Goal: Task Accomplishment & Management: Use online tool/utility

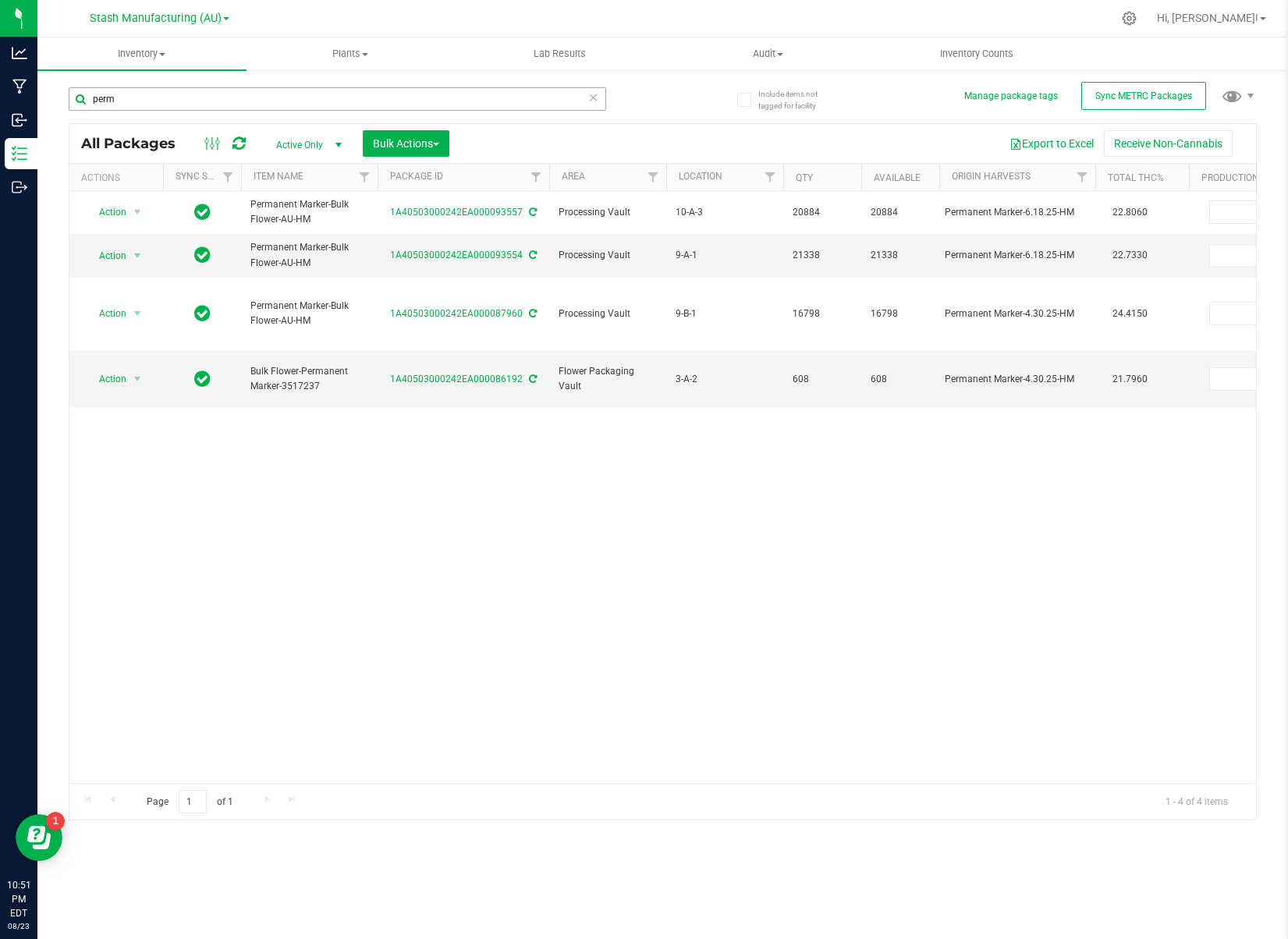
click at [118, 102] on input "perm" at bounding box center [337, 99] width 537 height 24
click at [118, 101] on input "perm" at bounding box center [337, 99] width 537 height 24
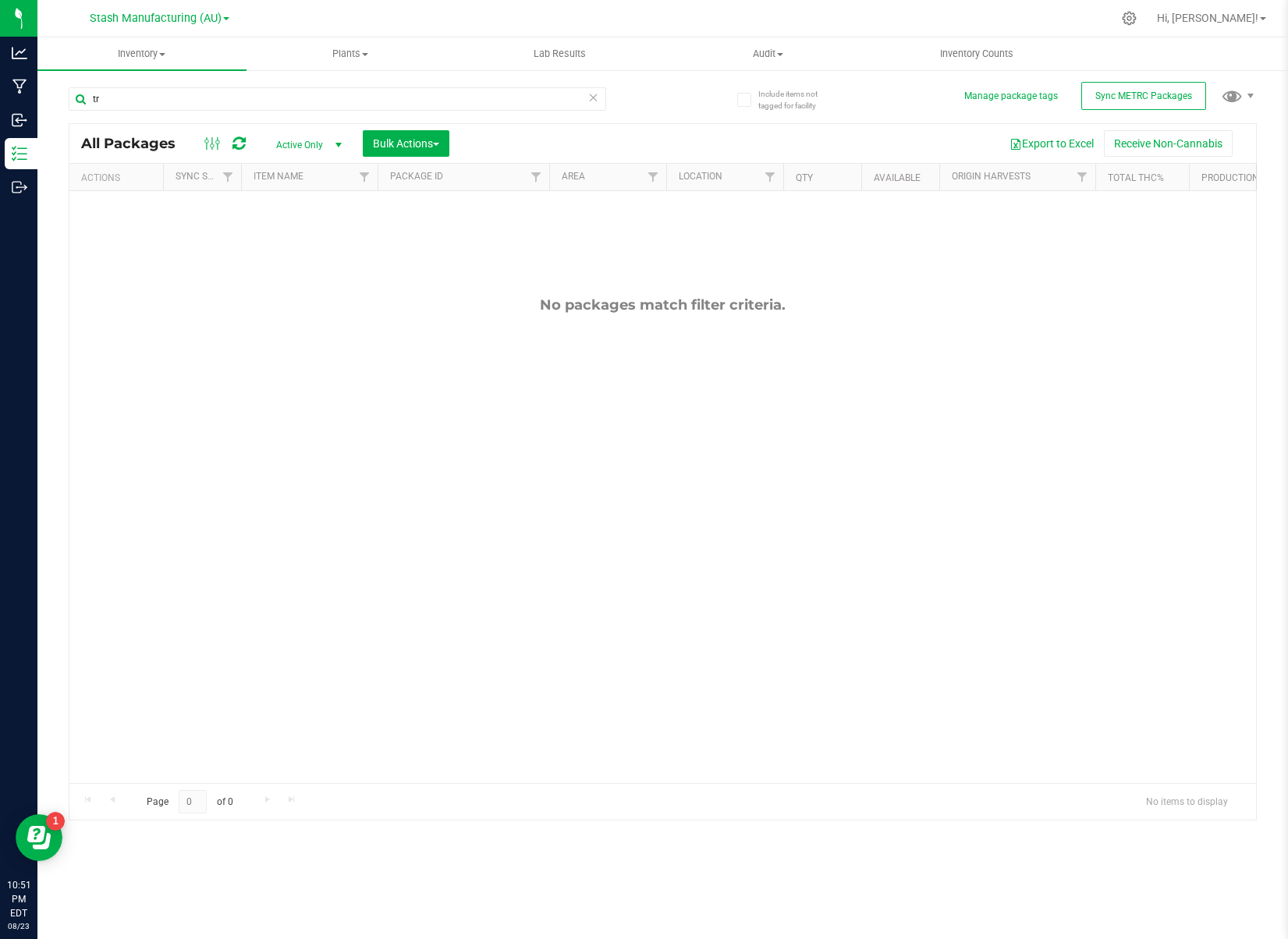
type input "t"
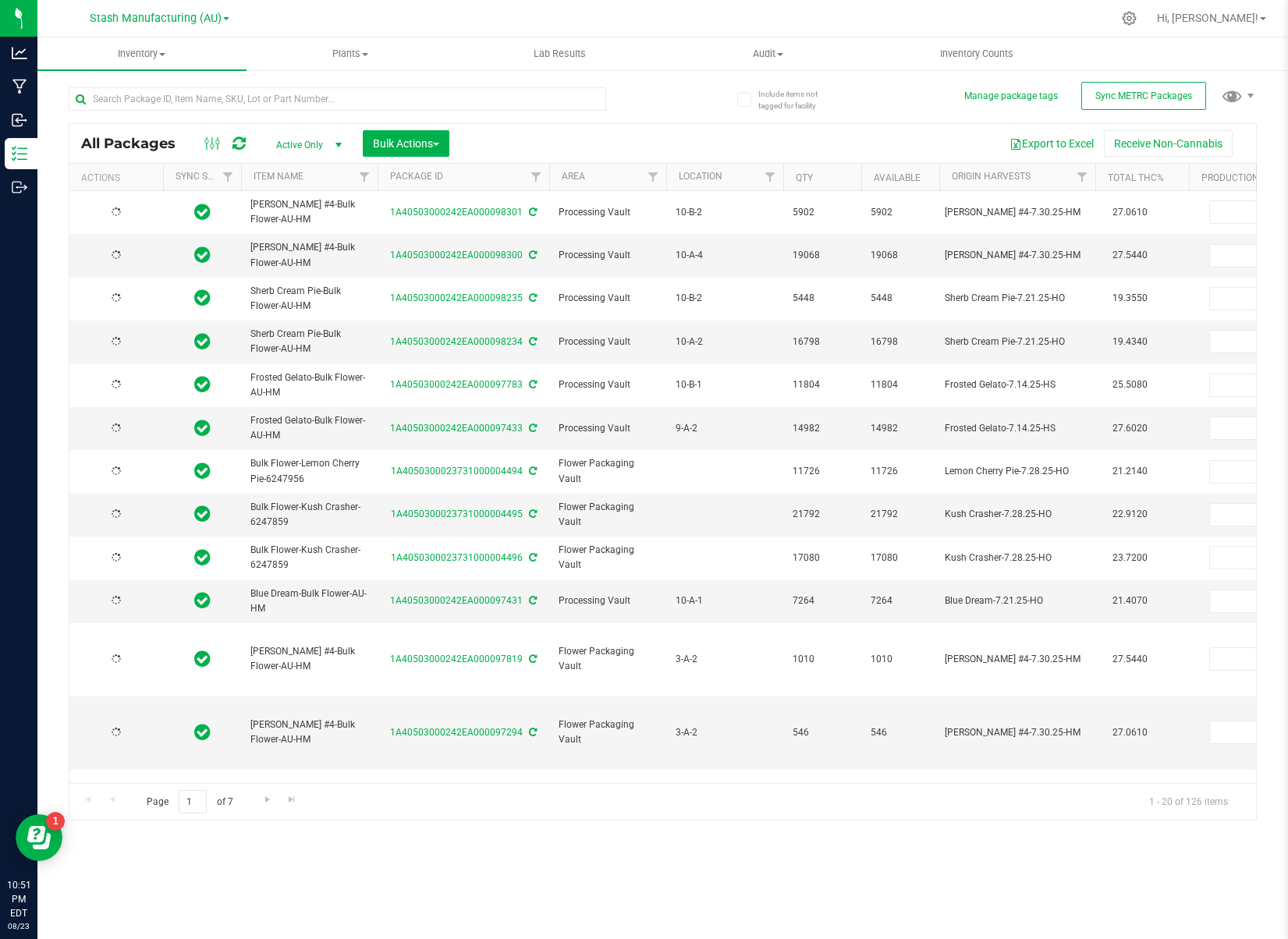
type input "2026-08-15"
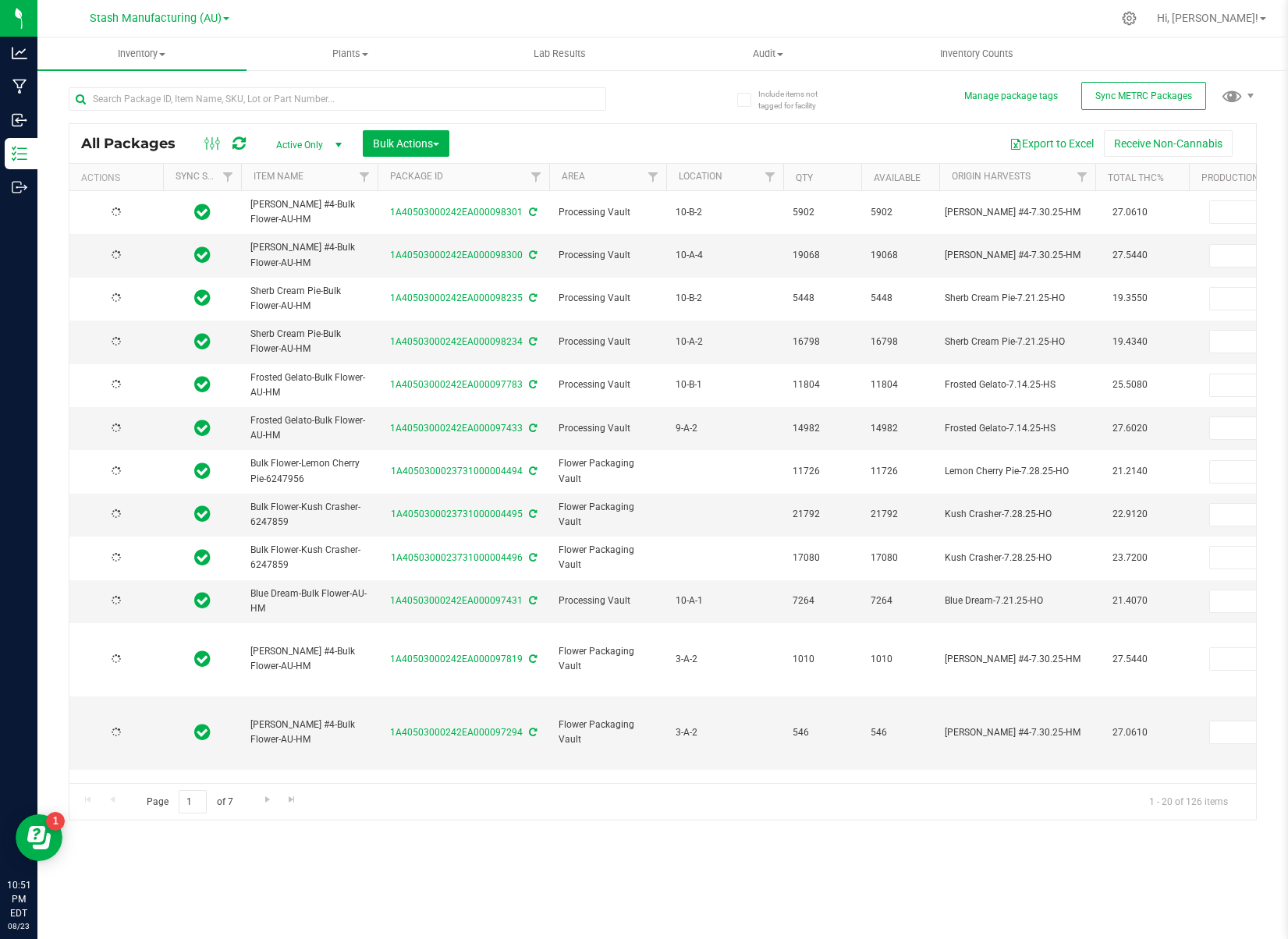
type input "2026-08-15"
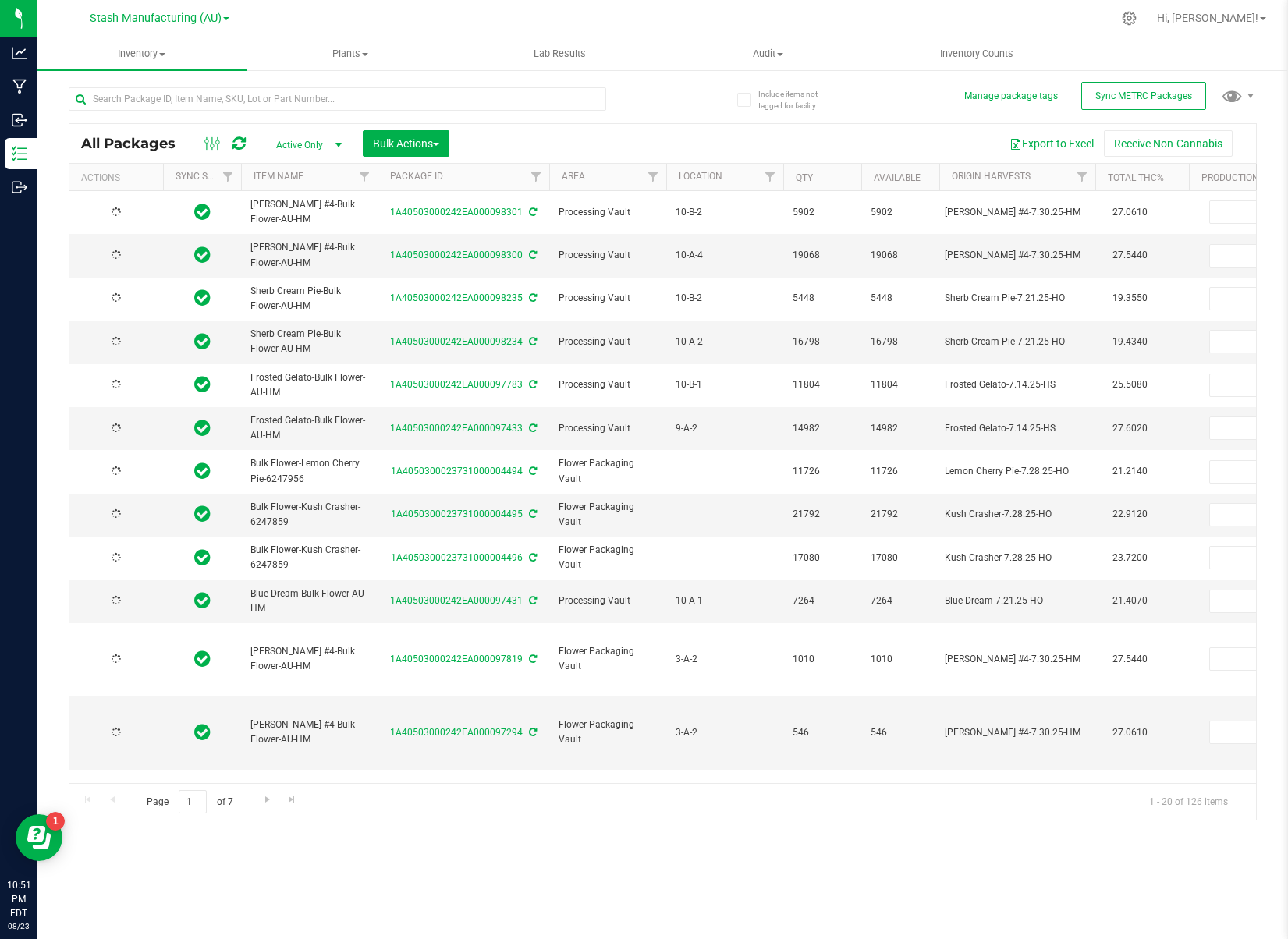
type input "2026-08-15"
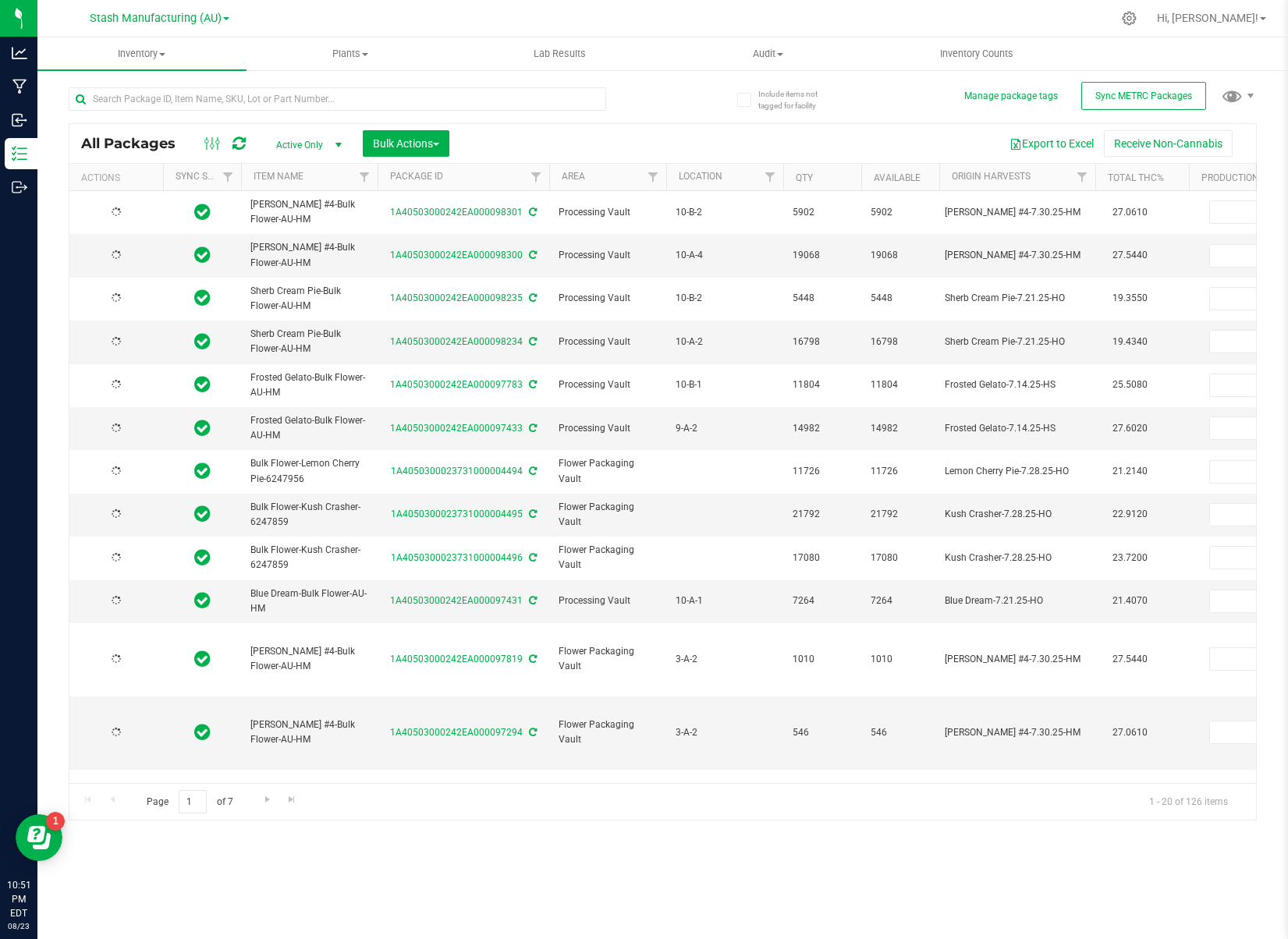
type input "2026-08-15"
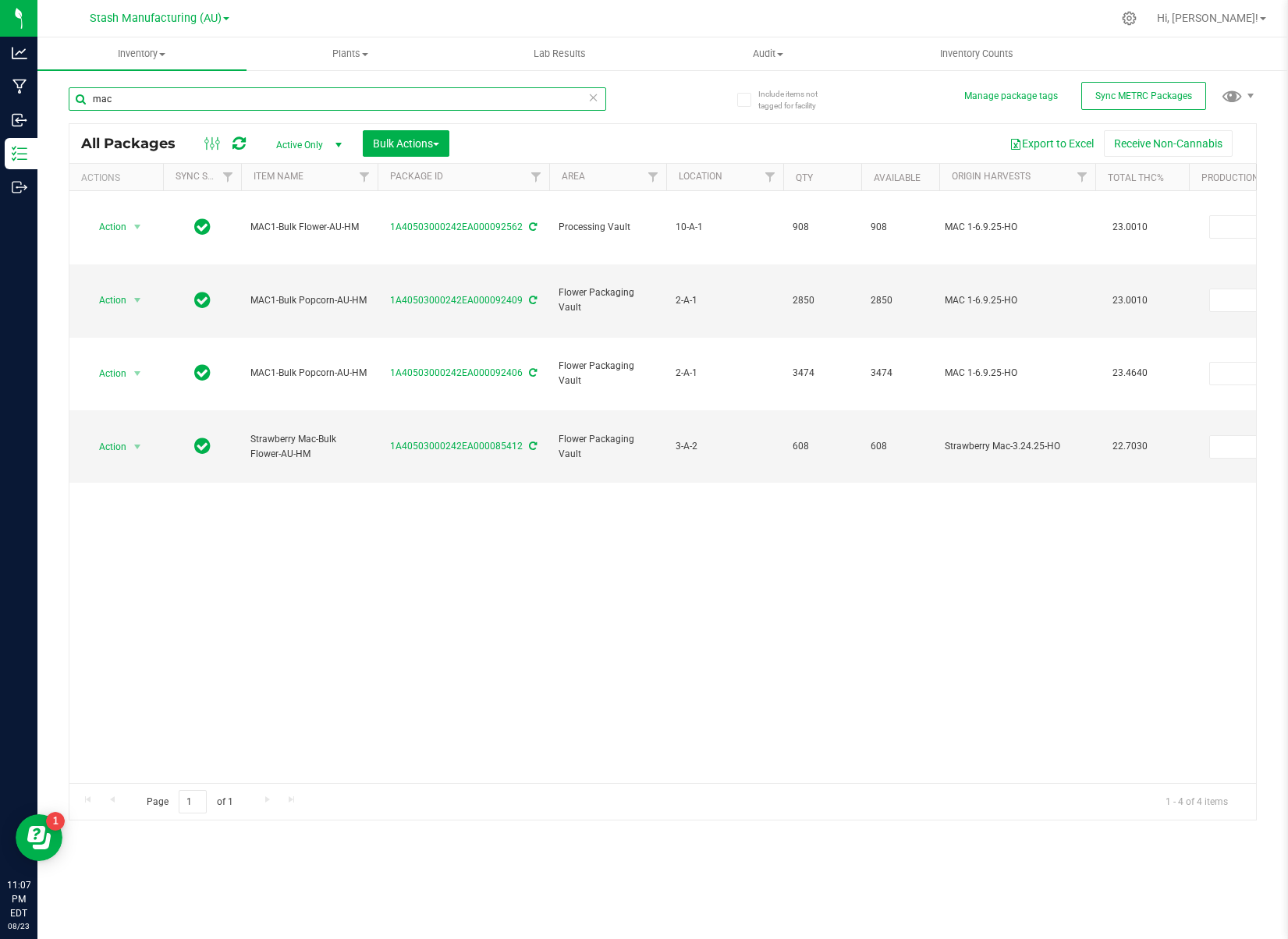
click at [144, 103] on input "mac" at bounding box center [337, 99] width 537 height 24
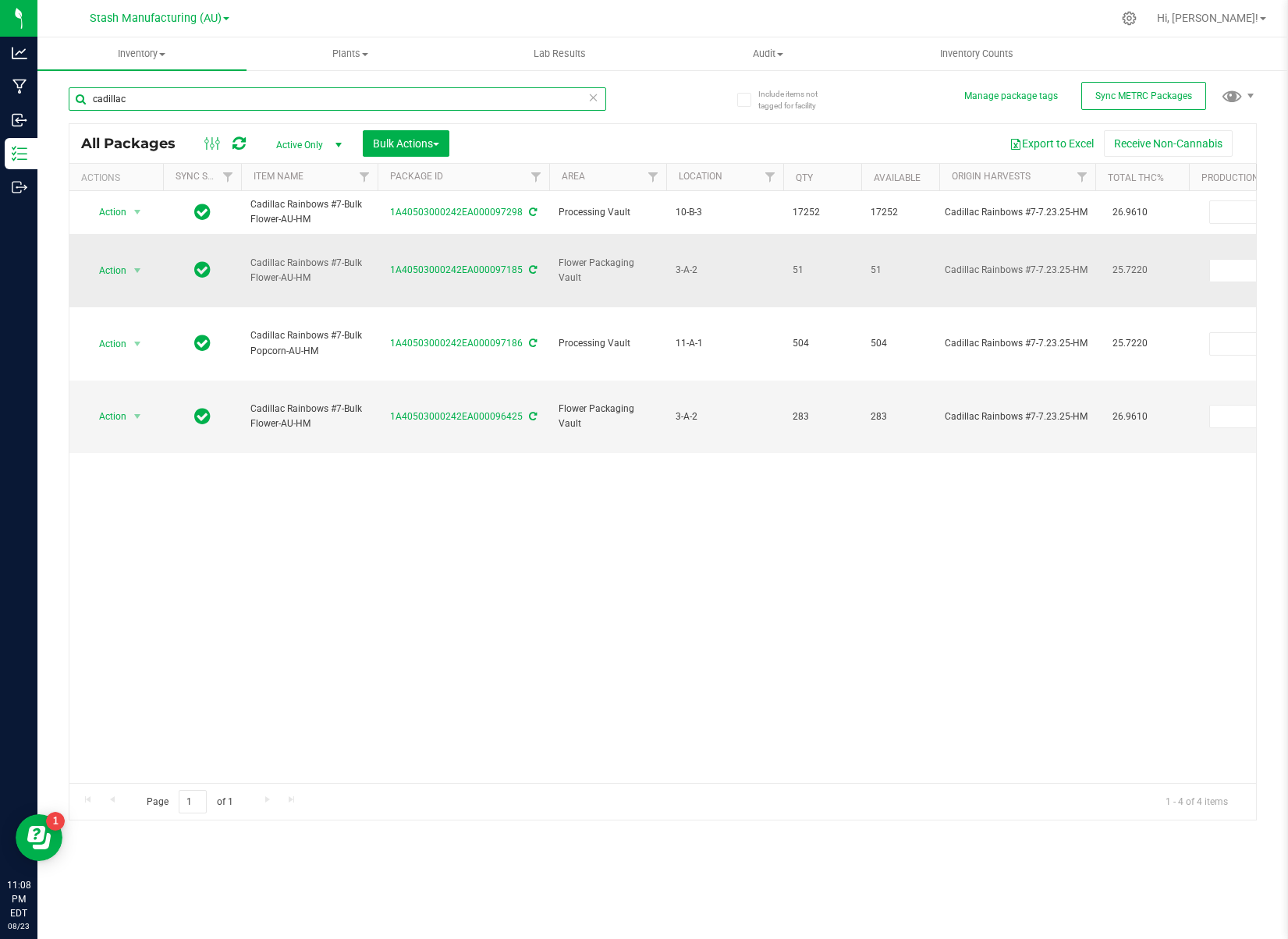
type input "cadillac"
